Goal: Task Accomplishment & Management: Use online tool/utility

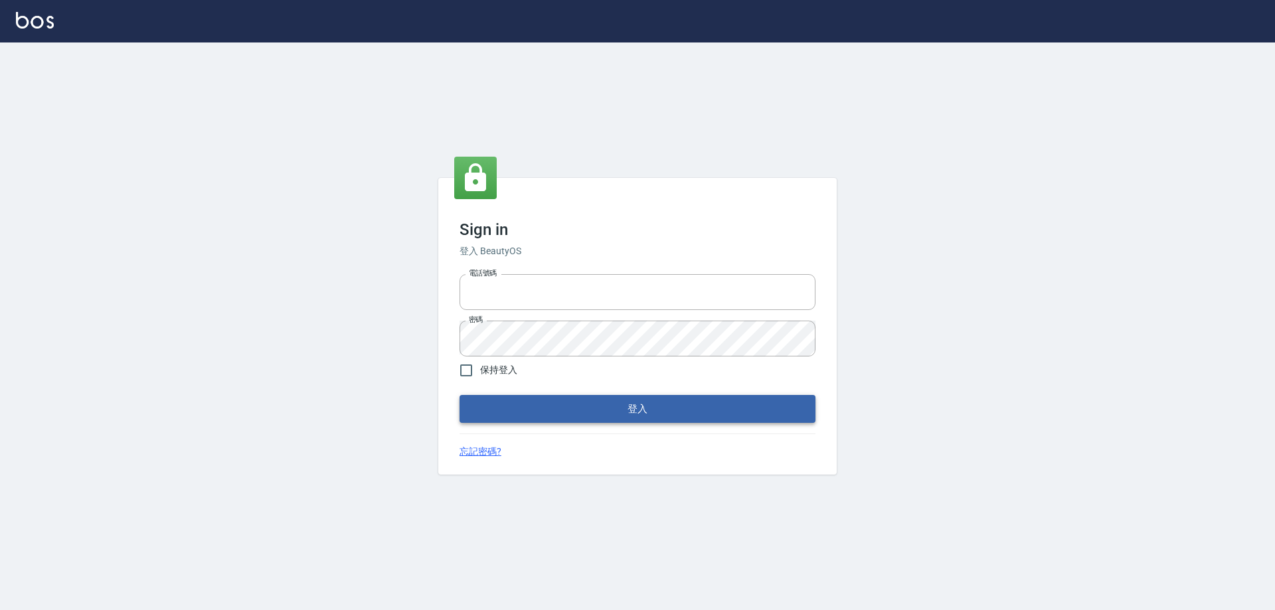
type input "27222158"
click at [599, 405] on button "登入" at bounding box center [638, 409] width 356 height 28
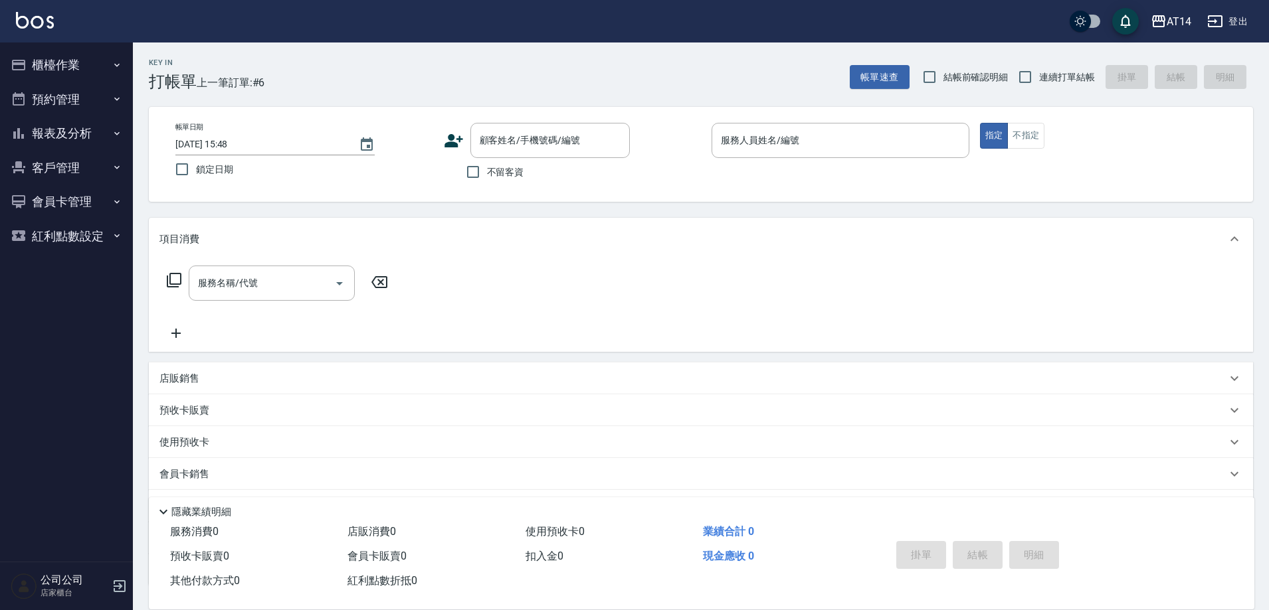
click at [68, 67] on button "櫃檯作業" at bounding box center [66, 65] width 122 height 35
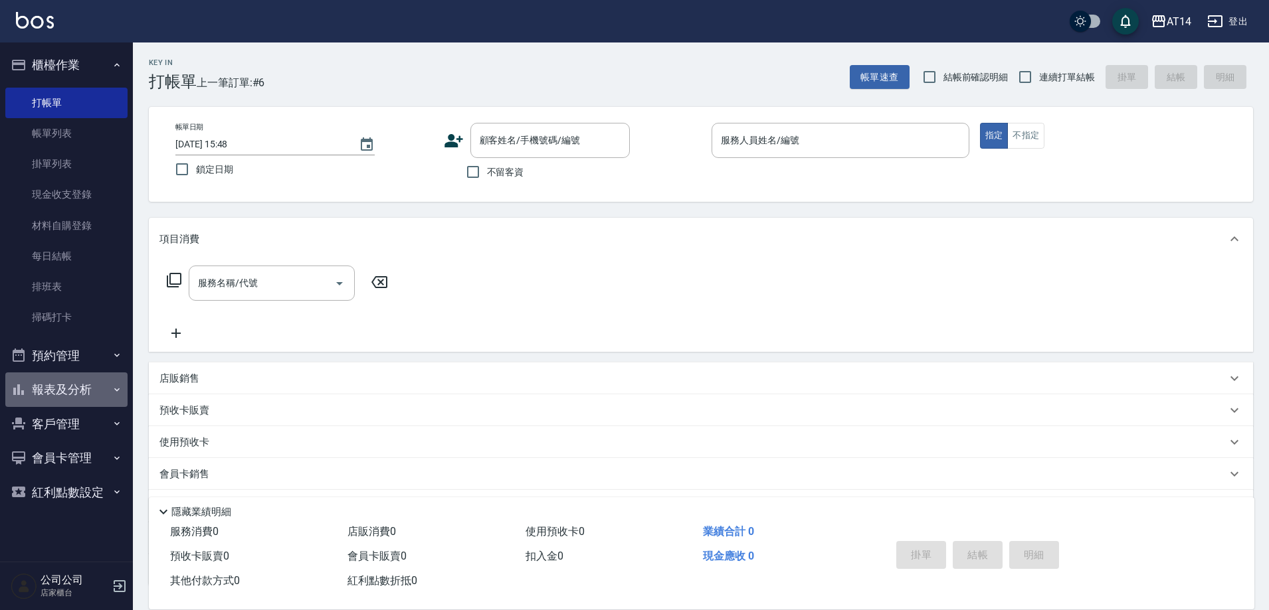
click at [60, 387] on button "報表及分析" at bounding box center [66, 390] width 122 height 35
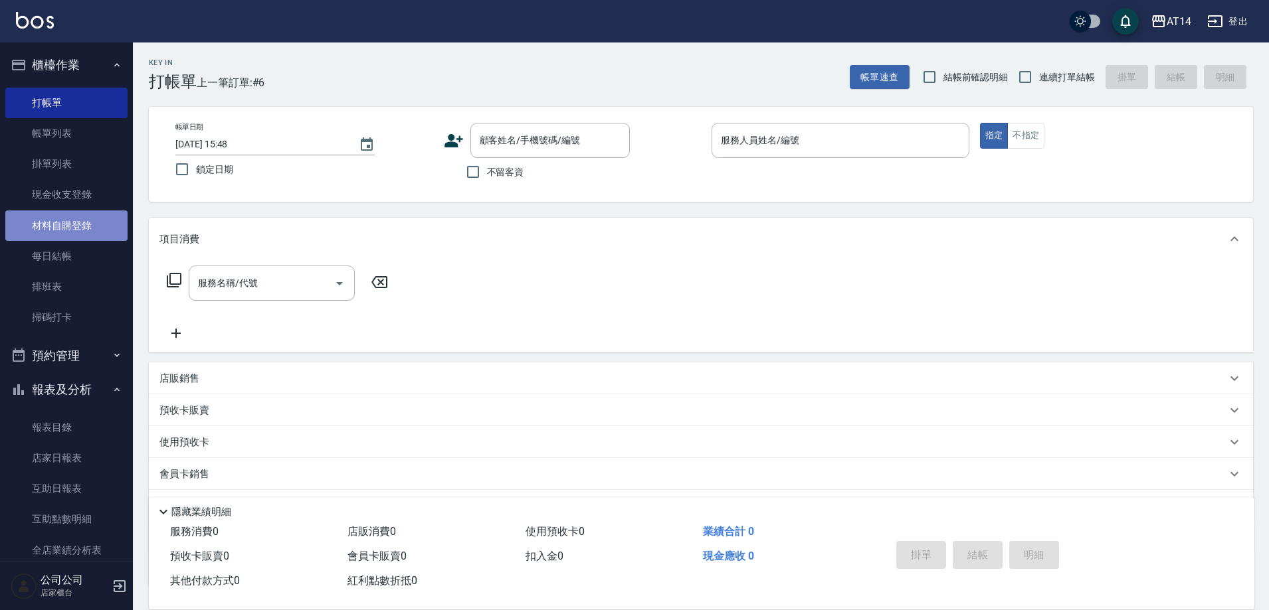
click at [77, 227] on link "材料自購登錄" at bounding box center [66, 226] width 122 height 31
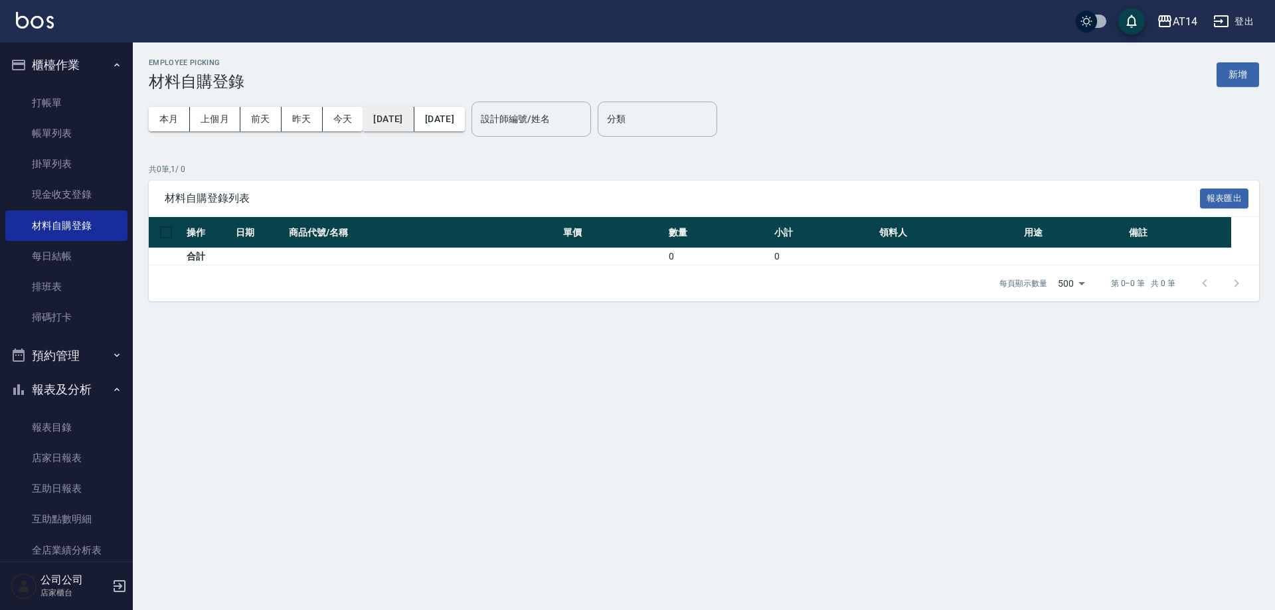
click at [407, 117] on button "[DATE]" at bounding box center [388, 119] width 51 height 25
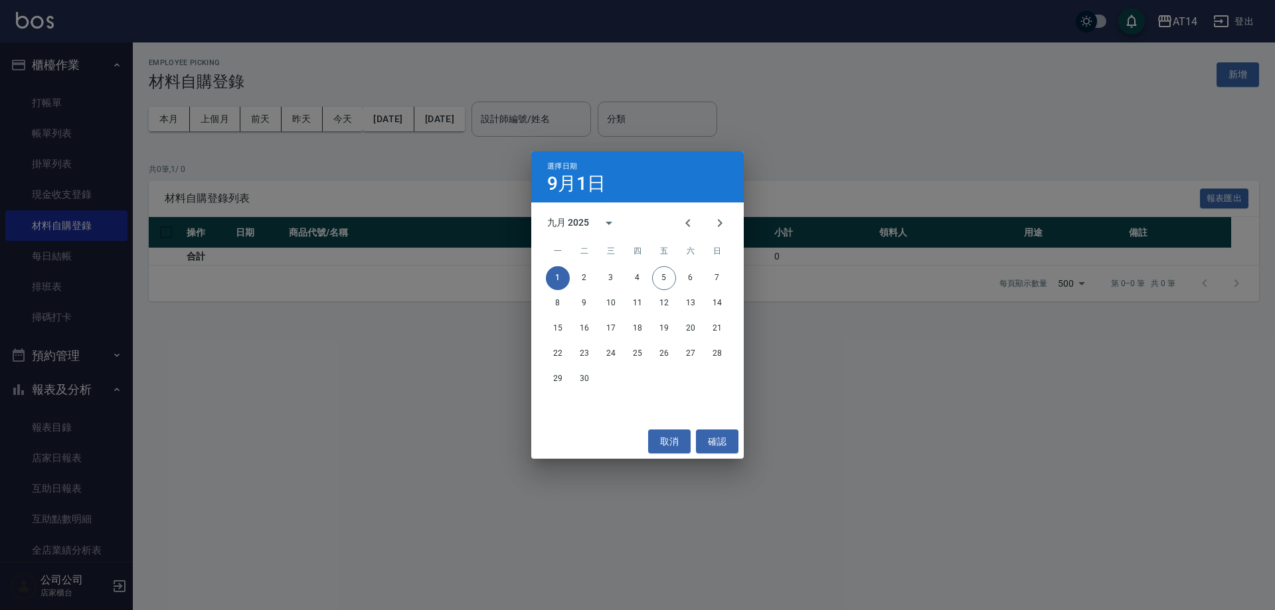
click at [900, 155] on div "選擇日期 [DATE] 九月 2025 一 二 三 四 五 六 日 1 2 3 4 5 6 7 8 9 10 11 12 13 14 15 16 17 18 …" at bounding box center [637, 305] width 1275 height 610
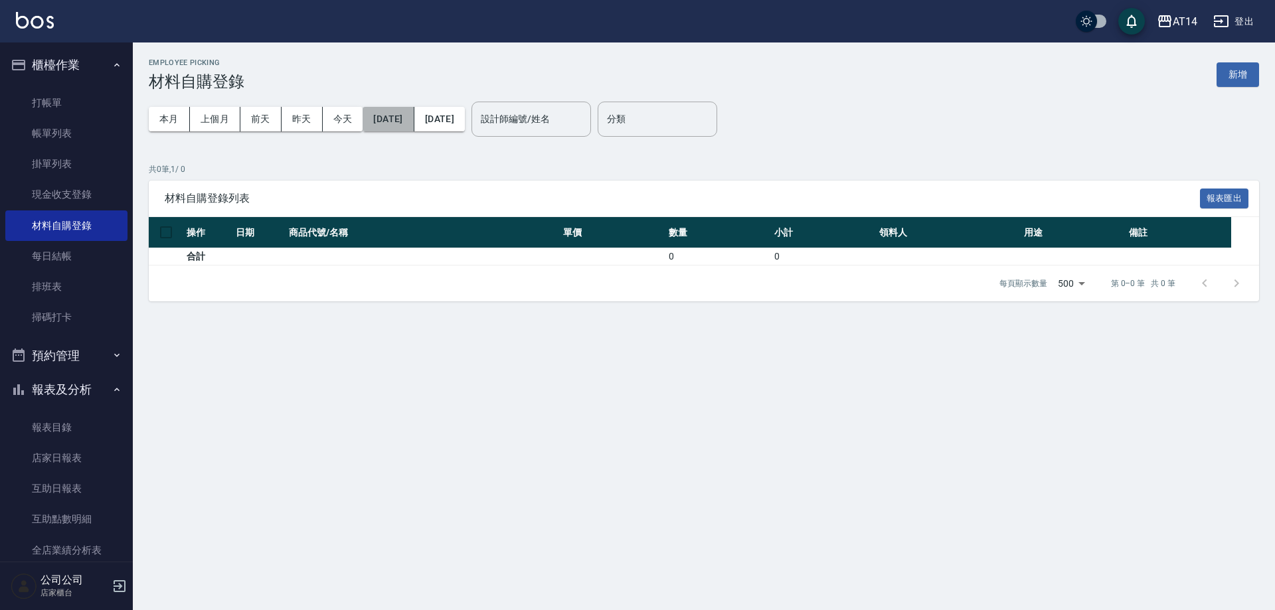
click at [409, 118] on button "[DATE]" at bounding box center [388, 119] width 51 height 25
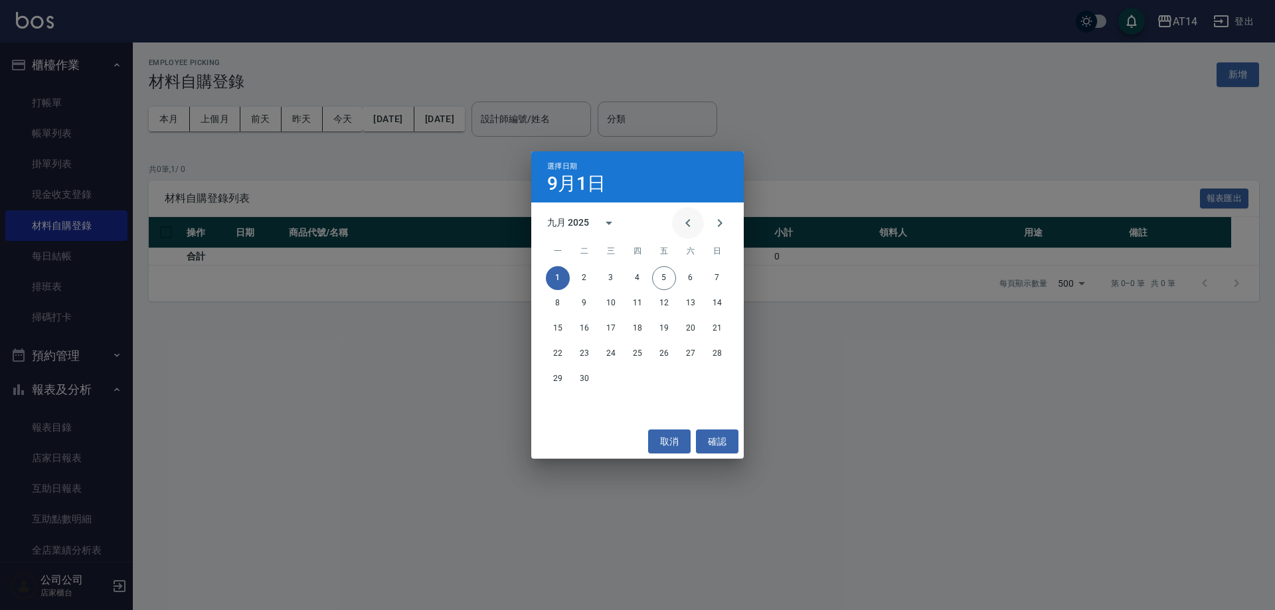
click at [693, 221] on icon "Previous month" at bounding box center [688, 223] width 16 height 16
click at [852, 152] on div "選擇日期 [DATE] 八月 2025 一 二 三 四 五 六 日 1 2 3 4 5 6 7 8 9 10 11 12 13 14 15 16 17 18 …" at bounding box center [637, 305] width 1275 height 610
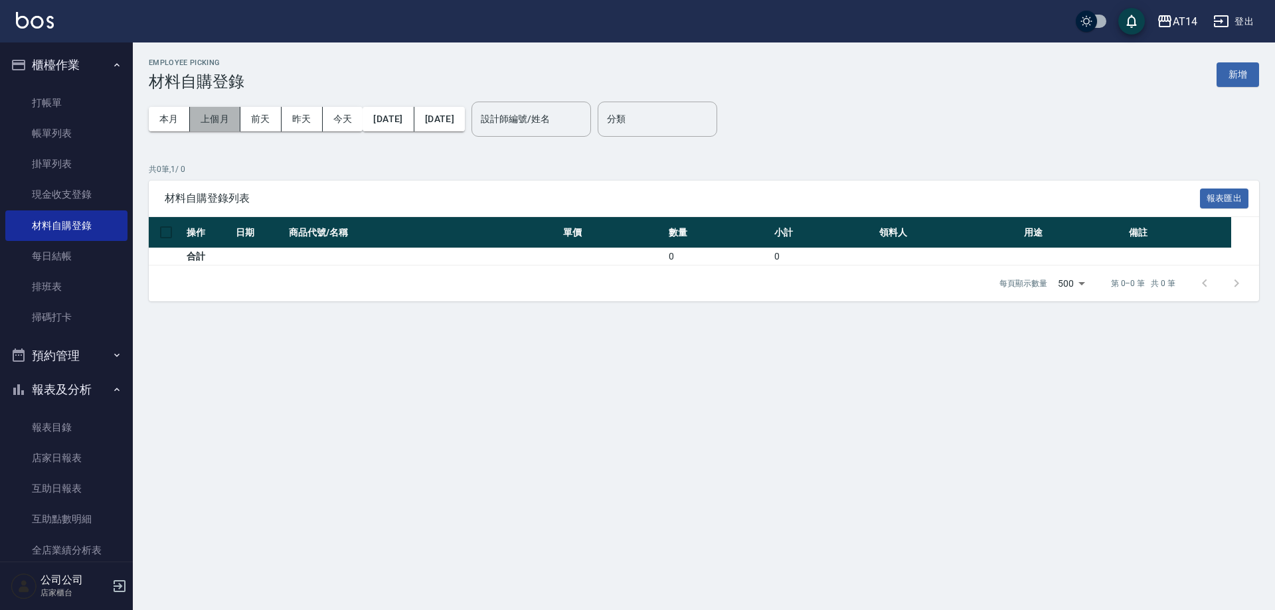
drag, startPoint x: 214, startPoint y: 112, endPoint x: 217, endPoint y: 119, distance: 7.8
click at [214, 113] on button "上個月" at bounding box center [215, 119] width 50 height 25
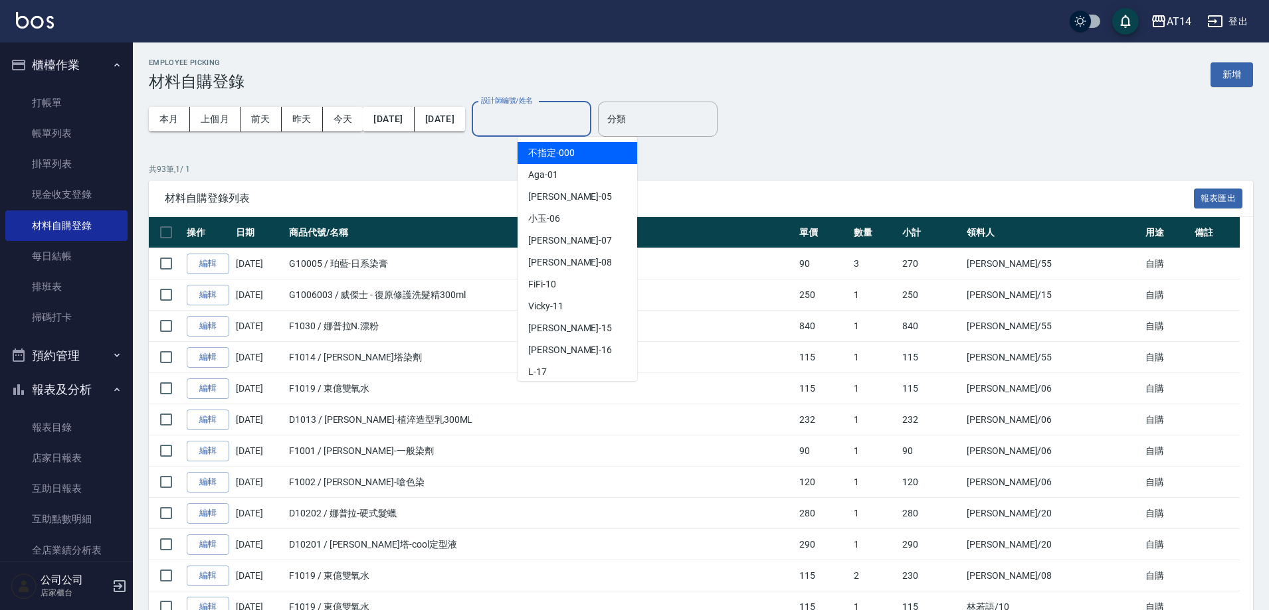
click at [577, 118] on div "設計師編號/姓名 設計師編號/姓名" at bounding box center [532, 119] width 120 height 35
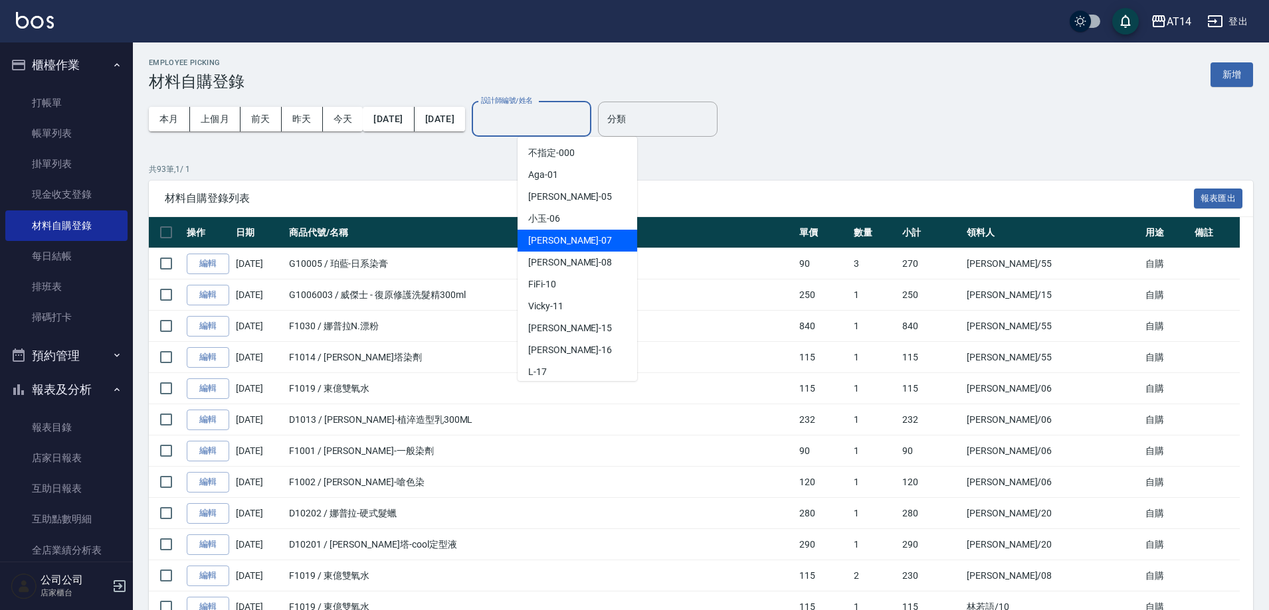
click at [524, 234] on div "Mandy -07" at bounding box center [577, 241] width 120 height 22
type input "Mandy-07"
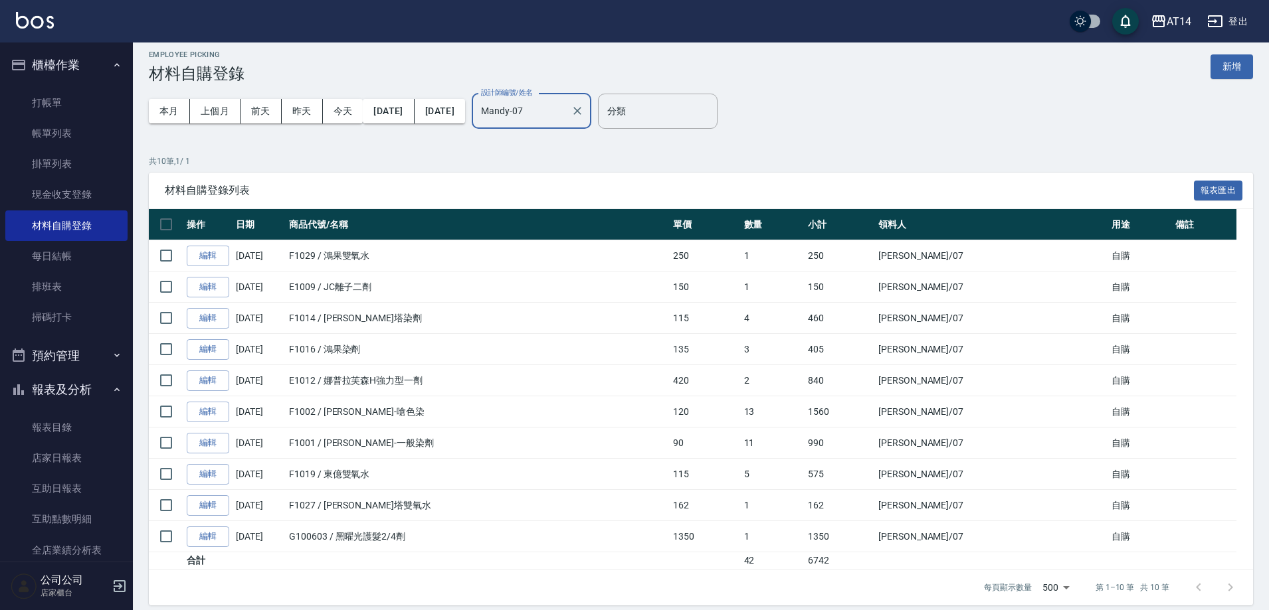
scroll to position [19, 0]
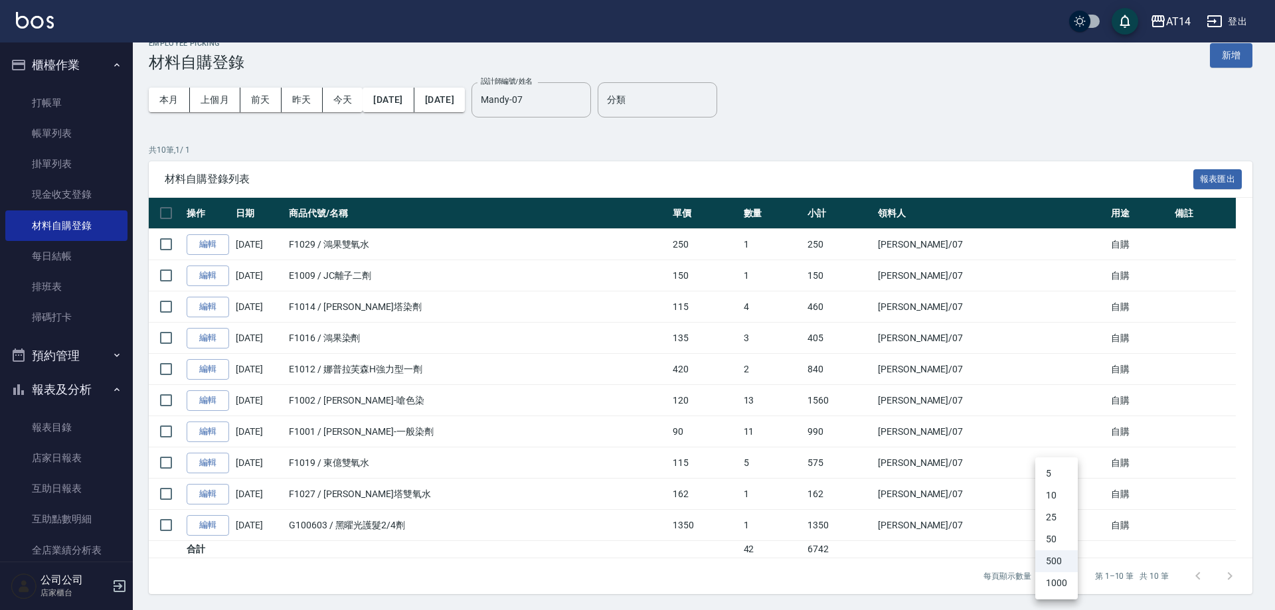
click at [1070, 576] on body "AT14 登出 櫃檯作業 打帳單 帳單列表 掛單列表 現金收支登錄 材料自購登錄 每日結帳 排班表 掃碼打卡 預約管理 預約管理 單日預約紀錄 單週預約紀錄 …" at bounding box center [637, 296] width 1275 height 630
click at [1223, 507] on div at bounding box center [637, 305] width 1275 height 610
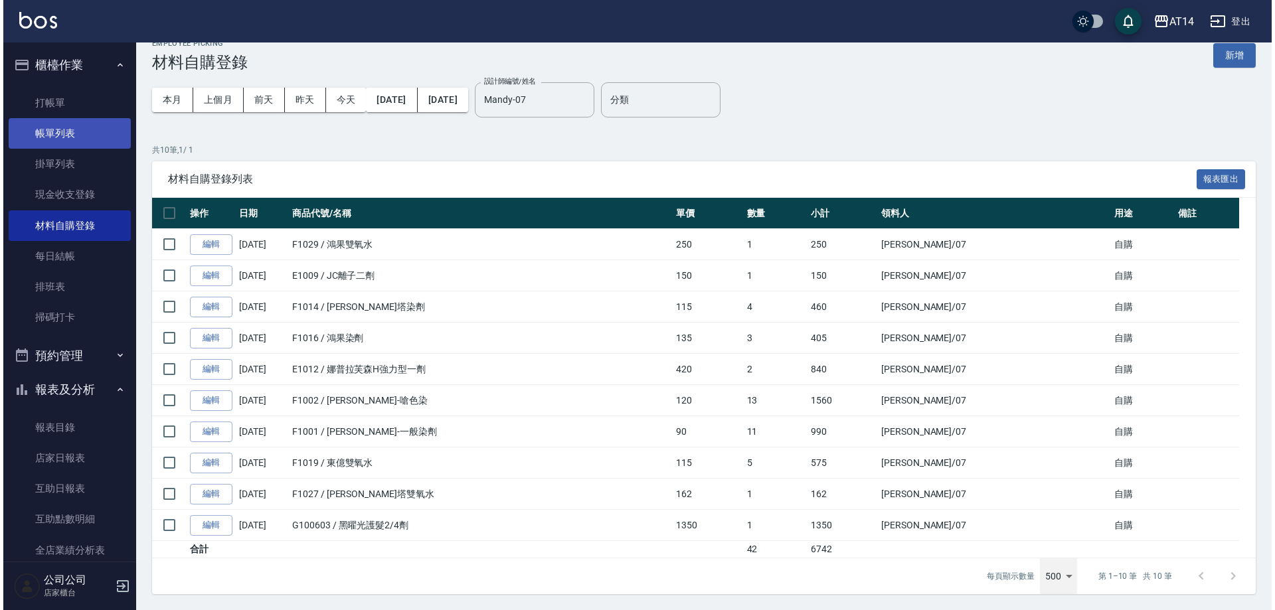
scroll to position [0, 0]
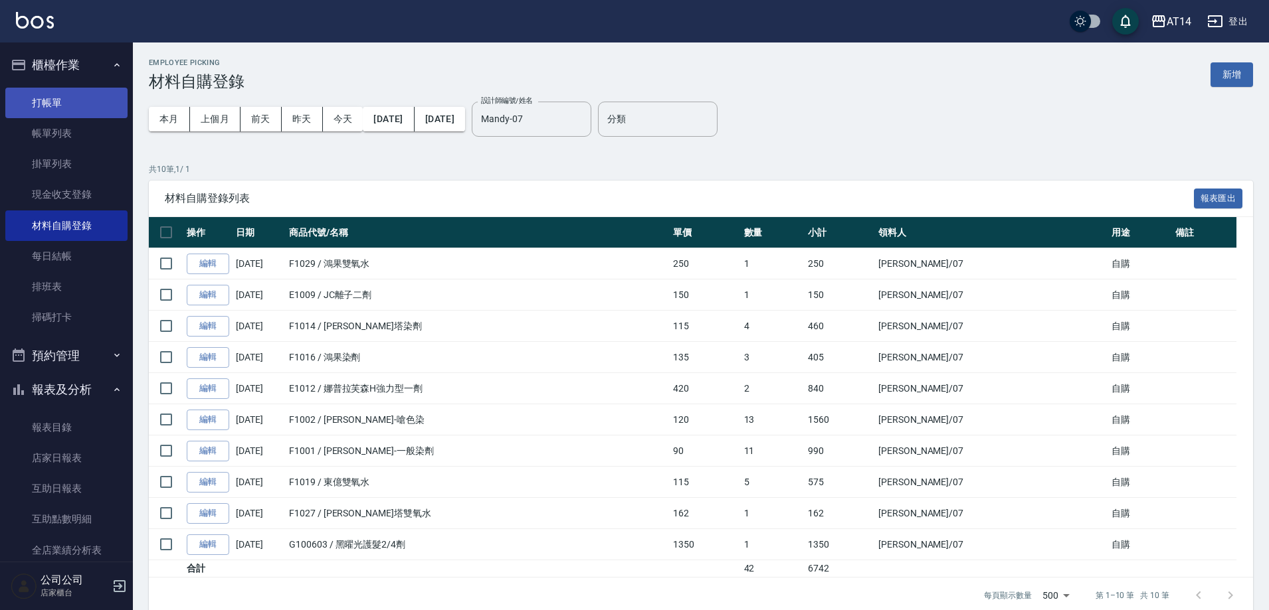
click at [52, 96] on link "打帳單" at bounding box center [66, 103] width 122 height 31
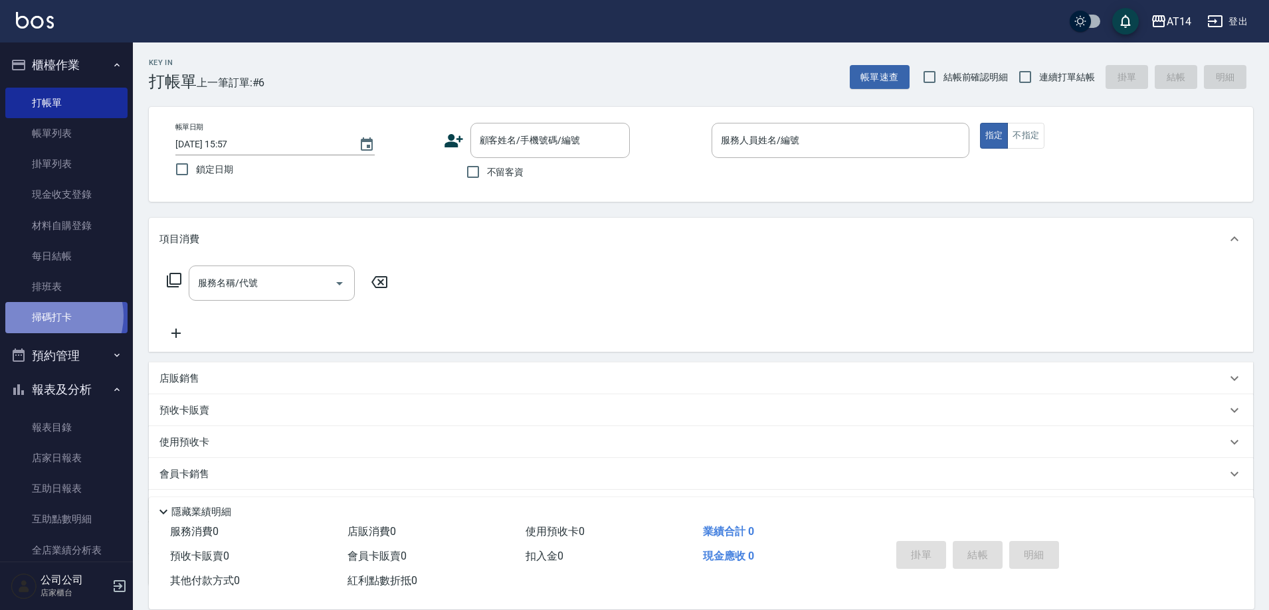
click at [53, 316] on link "掃碼打卡" at bounding box center [66, 317] width 122 height 31
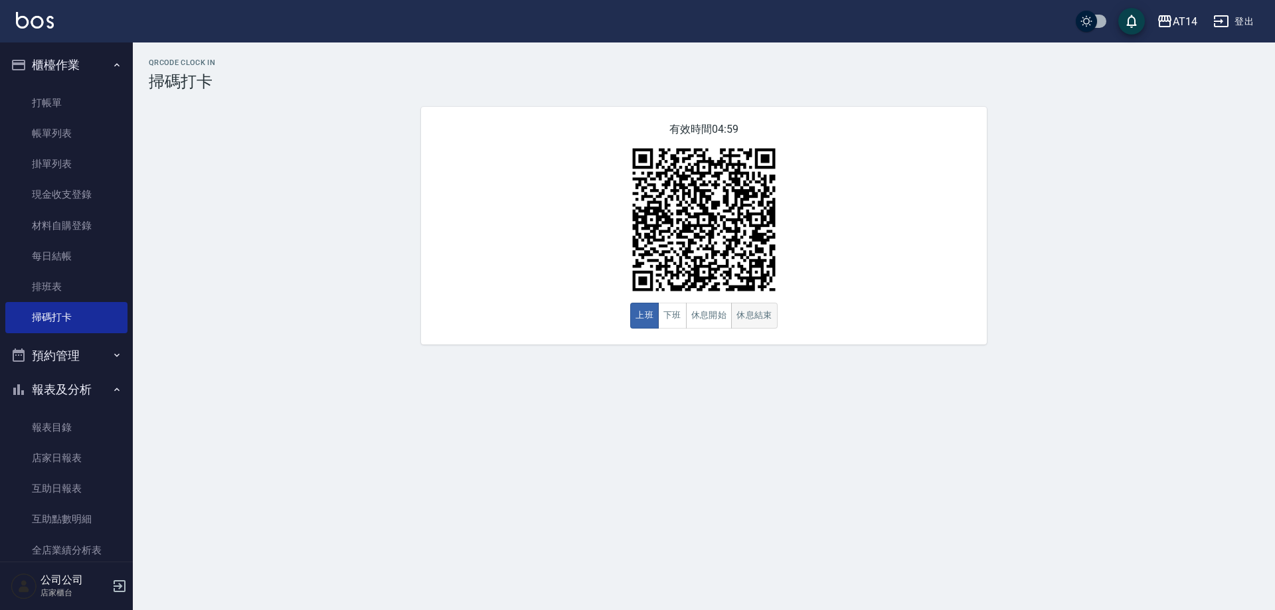
click at [751, 320] on button "休息結束" at bounding box center [754, 316] width 46 height 26
